Goal: Transaction & Acquisition: Purchase product/service

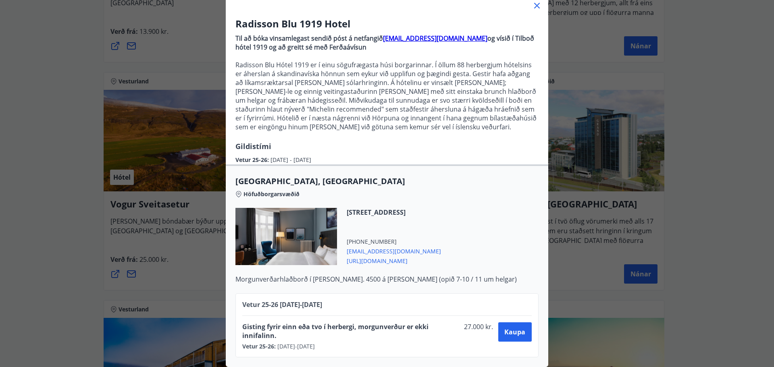
scroll to position [60, 0]
click at [504, 328] on span "Kaupa" at bounding box center [514, 332] width 21 height 9
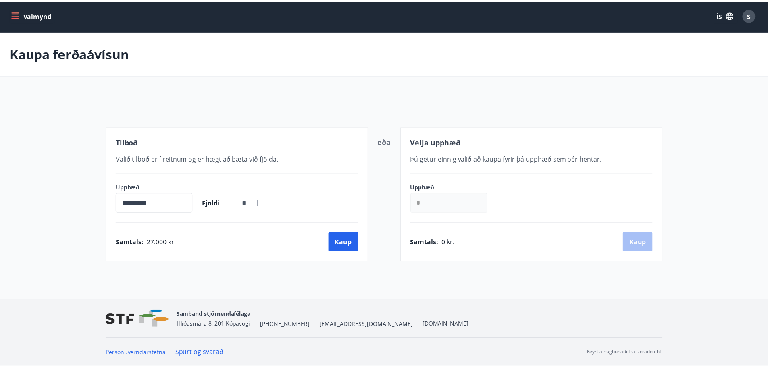
scroll to position [1, 0]
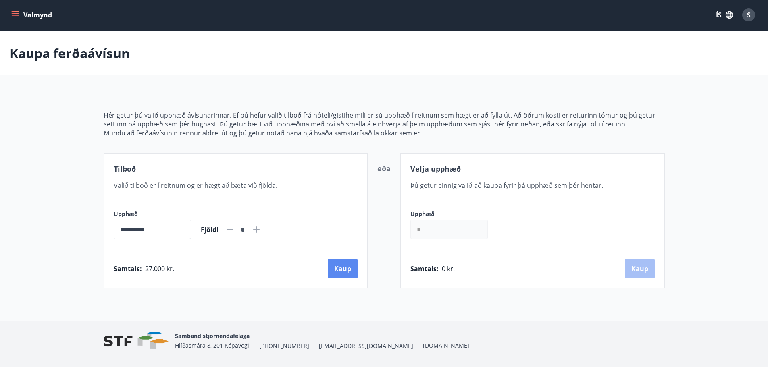
click at [340, 273] on button "Kaup" at bounding box center [343, 268] width 30 height 19
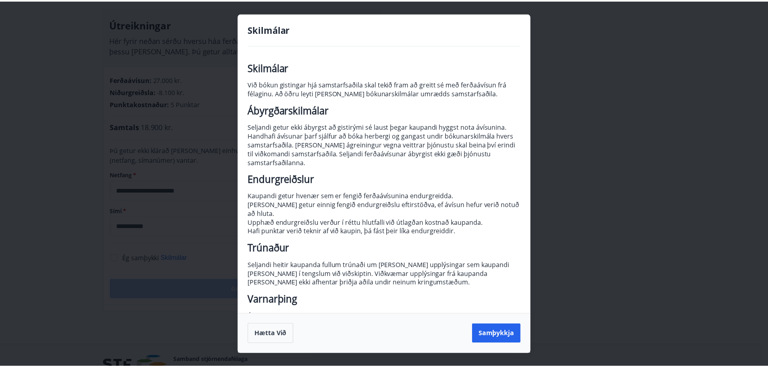
scroll to position [26, 0]
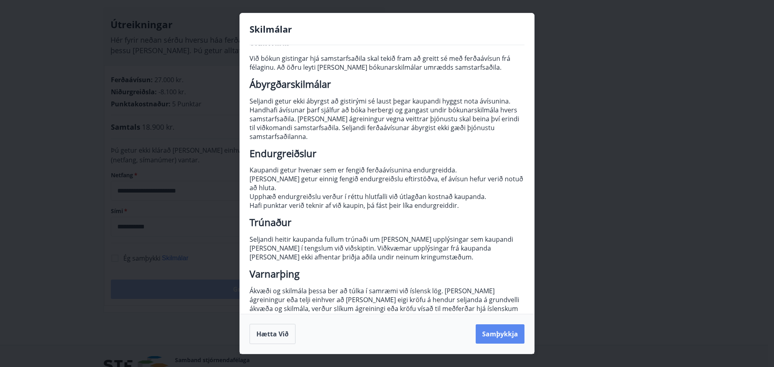
click at [489, 332] on button "Samþykkja" at bounding box center [499, 333] width 49 height 19
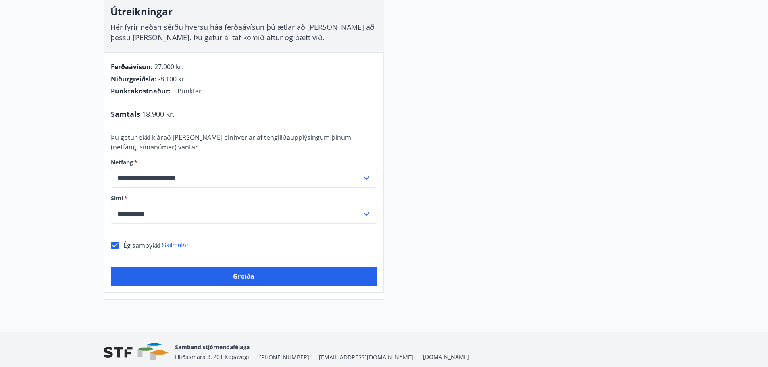
scroll to position [121, 0]
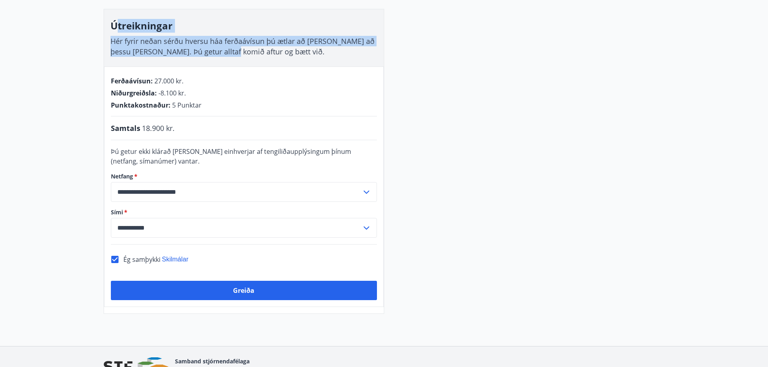
drag, startPoint x: 114, startPoint y: 27, endPoint x: 232, endPoint y: 51, distance: 120.4
click at [232, 51] on div "Útreikningar Hér fyrir neðan sérðu hversu háa ferðaávísun þú ætlar að kaupa að …" at bounding box center [244, 37] width 280 height 57
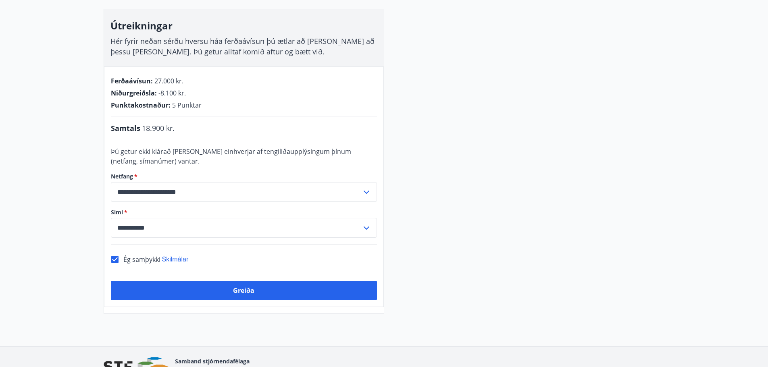
click at [282, 52] on div "Útreikningar Hér fyrir neðan sérðu hversu háa ferðaávísun þú ætlar að kaupa að …" at bounding box center [244, 37] width 280 height 57
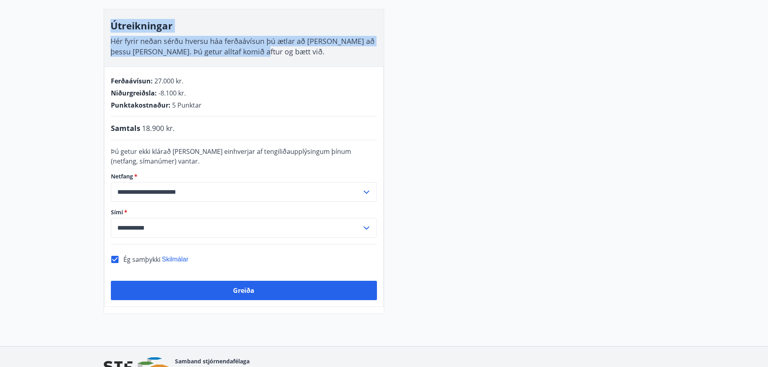
drag, startPoint x: 258, startPoint y: 52, endPoint x: 105, endPoint y: 17, distance: 157.2
click at [105, 17] on div "Útreikningar Hér fyrir neðan sérðu hversu háa ferðaávísun þú ætlar að kaupa að …" at bounding box center [244, 37] width 280 height 57
click at [134, 30] on h3 "Útreikningar" at bounding box center [243, 26] width 267 height 14
drag, startPoint x: 113, startPoint y: 25, endPoint x: 292, endPoint y: 67, distance: 184.1
click at [292, 67] on div "**********" at bounding box center [244, 161] width 280 height 305
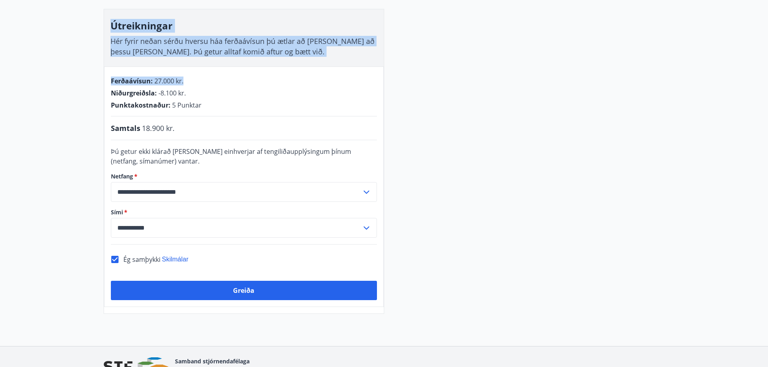
click at [270, 50] on div "Útreikningar Hér fyrir neðan sérðu hversu háa ferðaávísun þú ætlar að kaupa að …" at bounding box center [244, 37] width 280 height 57
click at [244, 53] on span "Hér fyrir neðan sérðu hversu háa ferðaávísun þú ætlar að kaupa að þessu sinni. …" at bounding box center [242, 46] width 264 height 20
drag, startPoint x: 266, startPoint y: 51, endPoint x: 118, endPoint y: 17, distance: 152.1
click at [118, 17] on div "Útreikningar Hér fyrir neðan sérðu hversu háa ferðaávísun þú ætlar að kaupa að …" at bounding box center [244, 37] width 280 height 57
click at [153, 33] on div "Útreikningar Hér fyrir neðan sérðu hversu háa ferðaávísun þú ætlar að kaupa að …" at bounding box center [244, 37] width 280 height 57
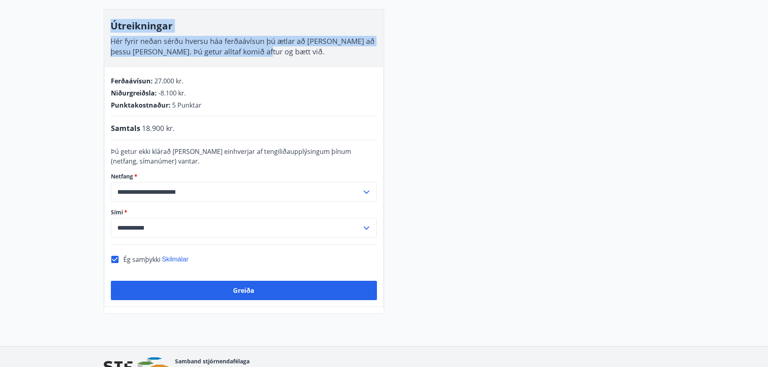
drag, startPoint x: 111, startPoint y: 24, endPoint x: 289, endPoint y: 57, distance: 180.7
click at [289, 57] on div "Útreikningar Hér fyrir neðan sérðu hversu háa ferðaávísun þú ætlar að kaupa að …" at bounding box center [244, 37] width 280 height 57
click at [266, 49] on div "Útreikningar Hér fyrir neðan sérðu hversu háa ferðaávísun þú ætlar að kaupa að …" at bounding box center [244, 37] width 280 height 57
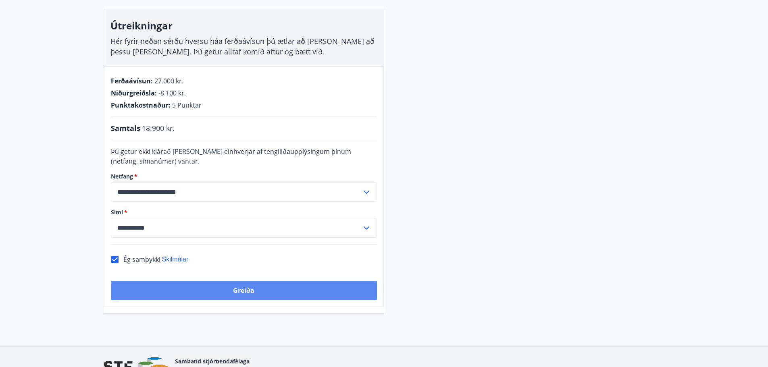
click at [246, 293] on button "Greiða" at bounding box center [244, 290] width 266 height 19
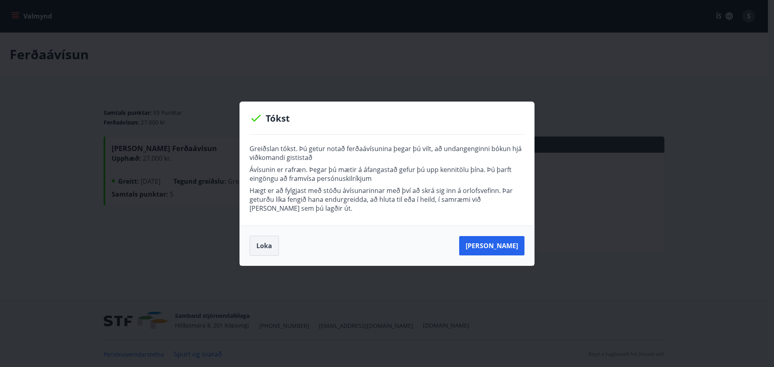
click at [267, 247] on button "Loka" at bounding box center [263, 246] width 29 height 20
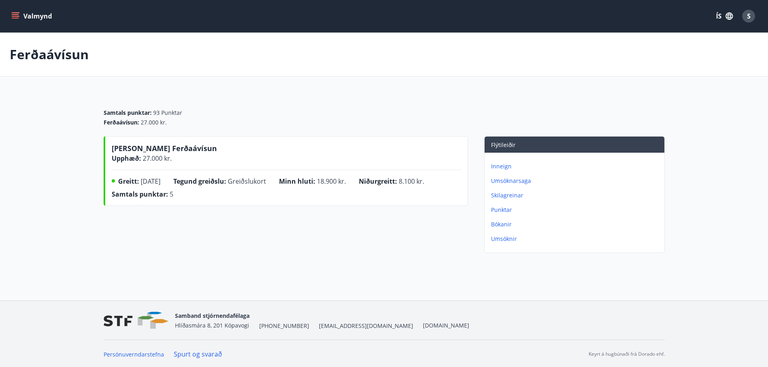
click at [498, 165] on p "Inneign" at bounding box center [576, 166] width 170 height 8
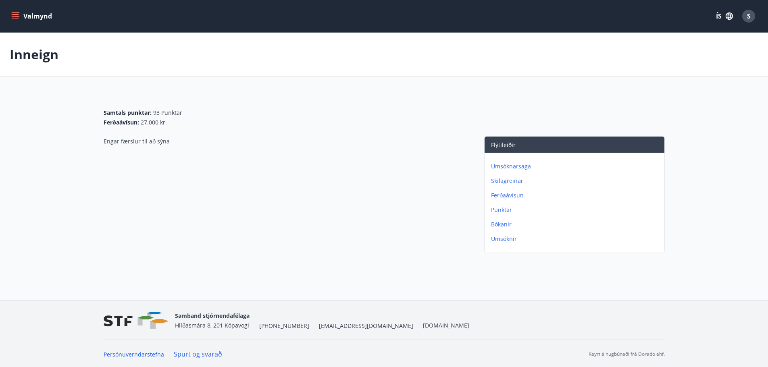
click at [514, 196] on p "Ferðaávísun" at bounding box center [576, 195] width 170 height 8
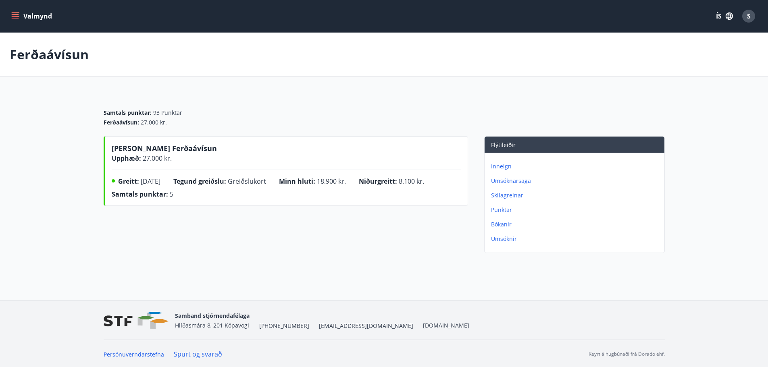
click at [500, 224] on p "Bókanir" at bounding box center [576, 224] width 170 height 8
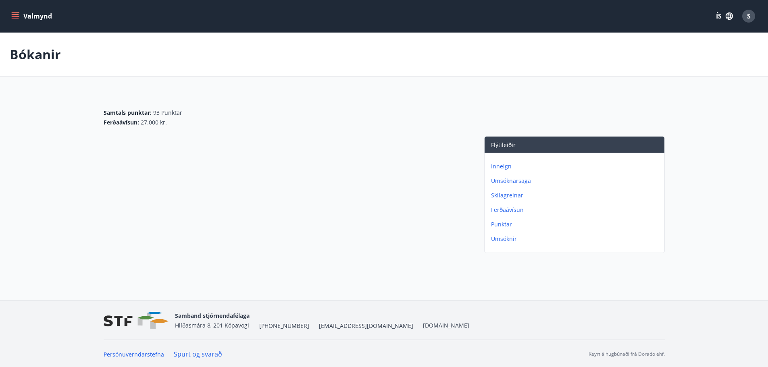
click at [493, 164] on p "Inneign" at bounding box center [576, 166] width 170 height 8
click at [500, 170] on p "Umsóknarsaga" at bounding box center [576, 166] width 170 height 8
